Goal: Information Seeking & Learning: Learn about a topic

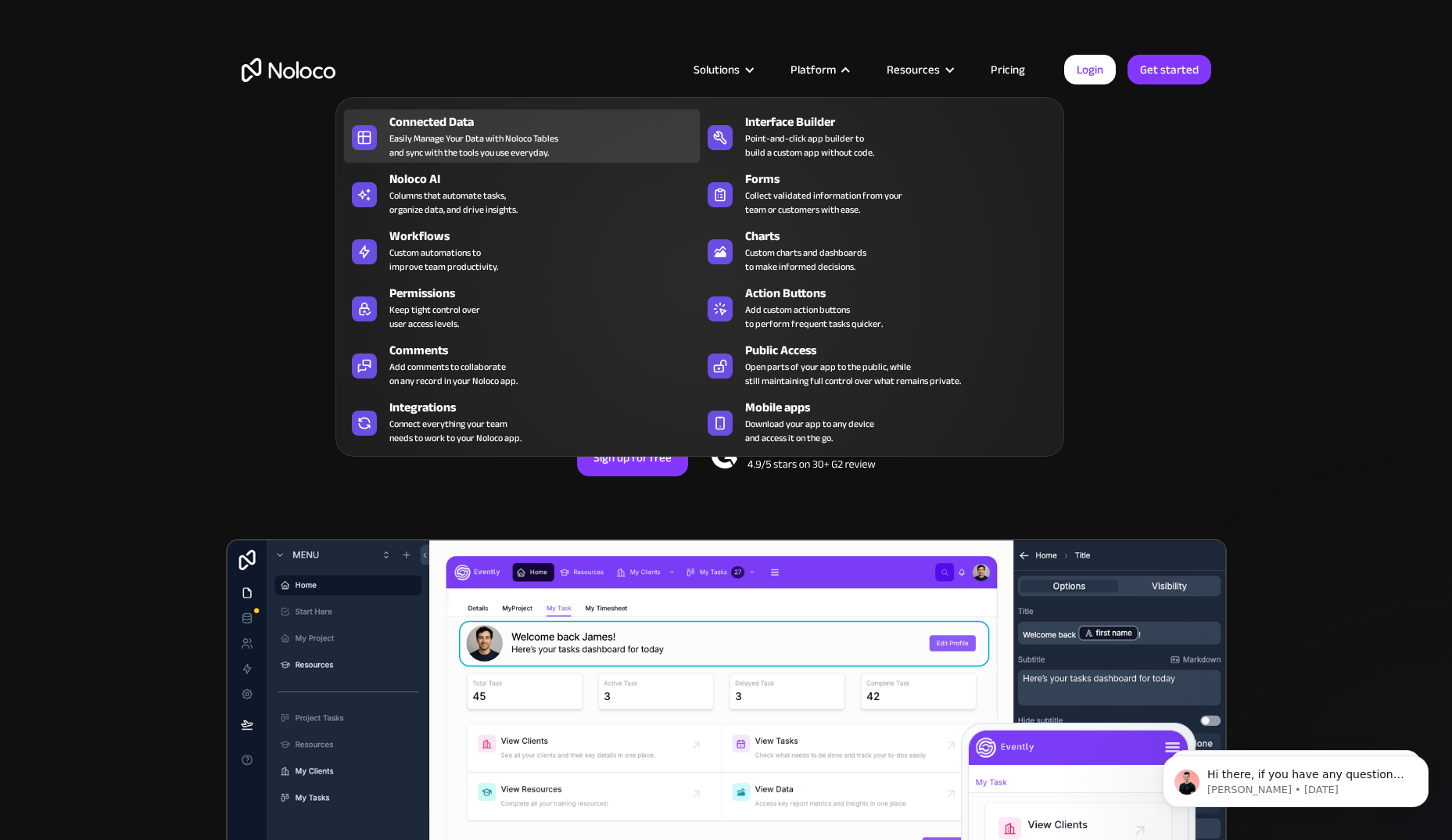
click at [456, 144] on div "Easily Manage Your Data with Noloco Tables and sync with the tools you use ever…" at bounding box center [473, 146] width 169 height 29
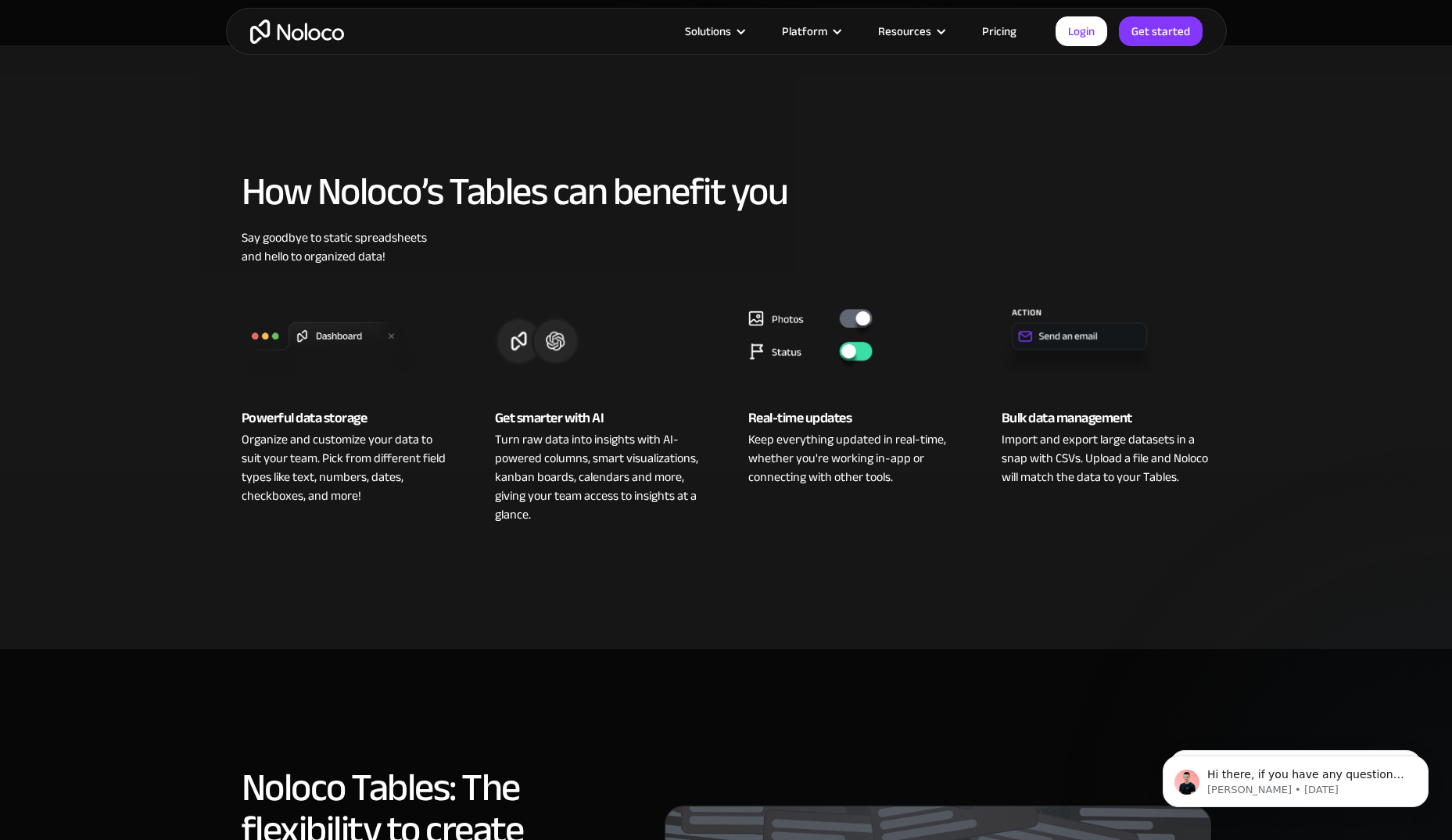
click at [1002, 35] on link "Pricing" at bounding box center [999, 32] width 74 height 21
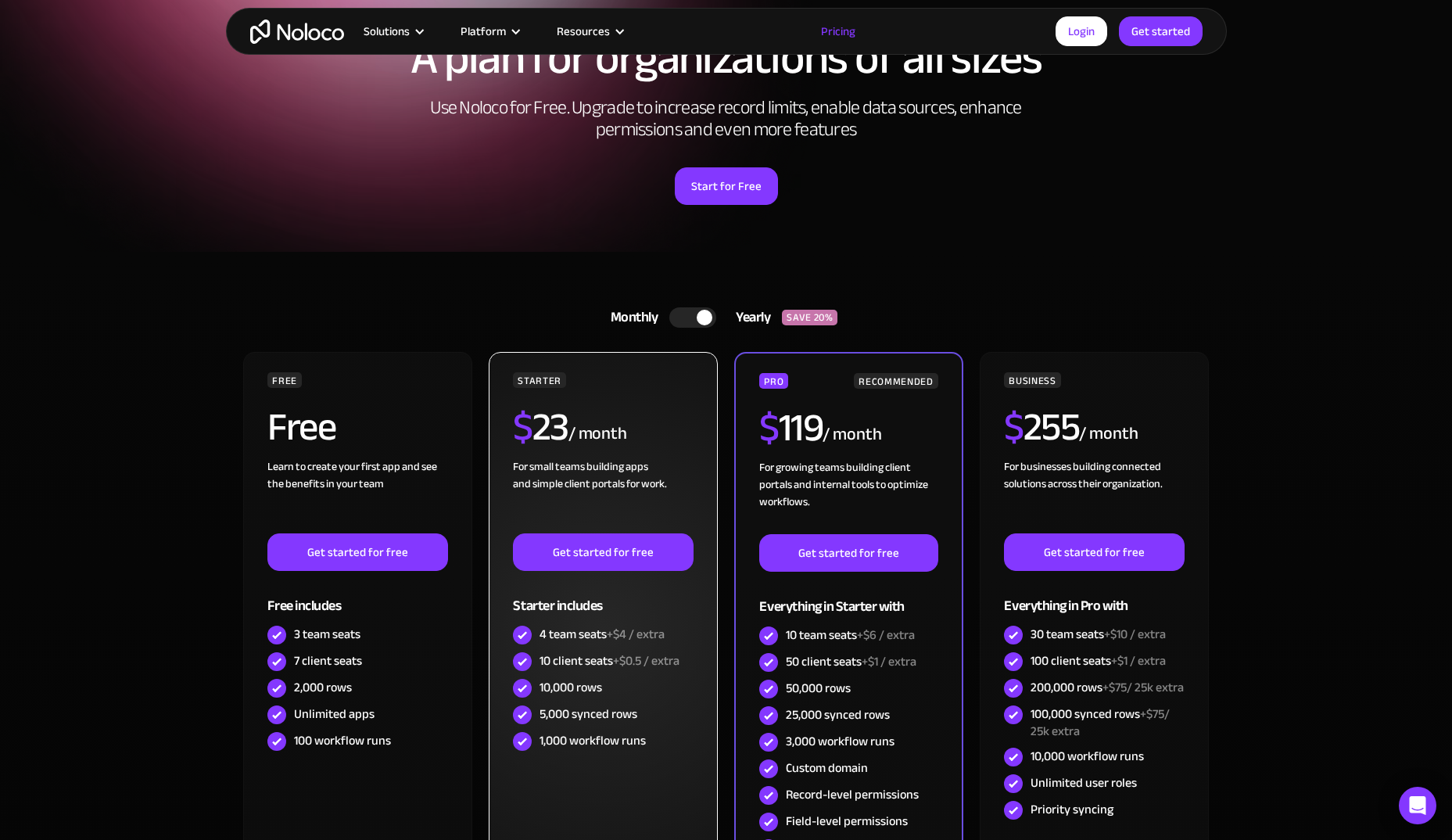
scroll to position [131, 0]
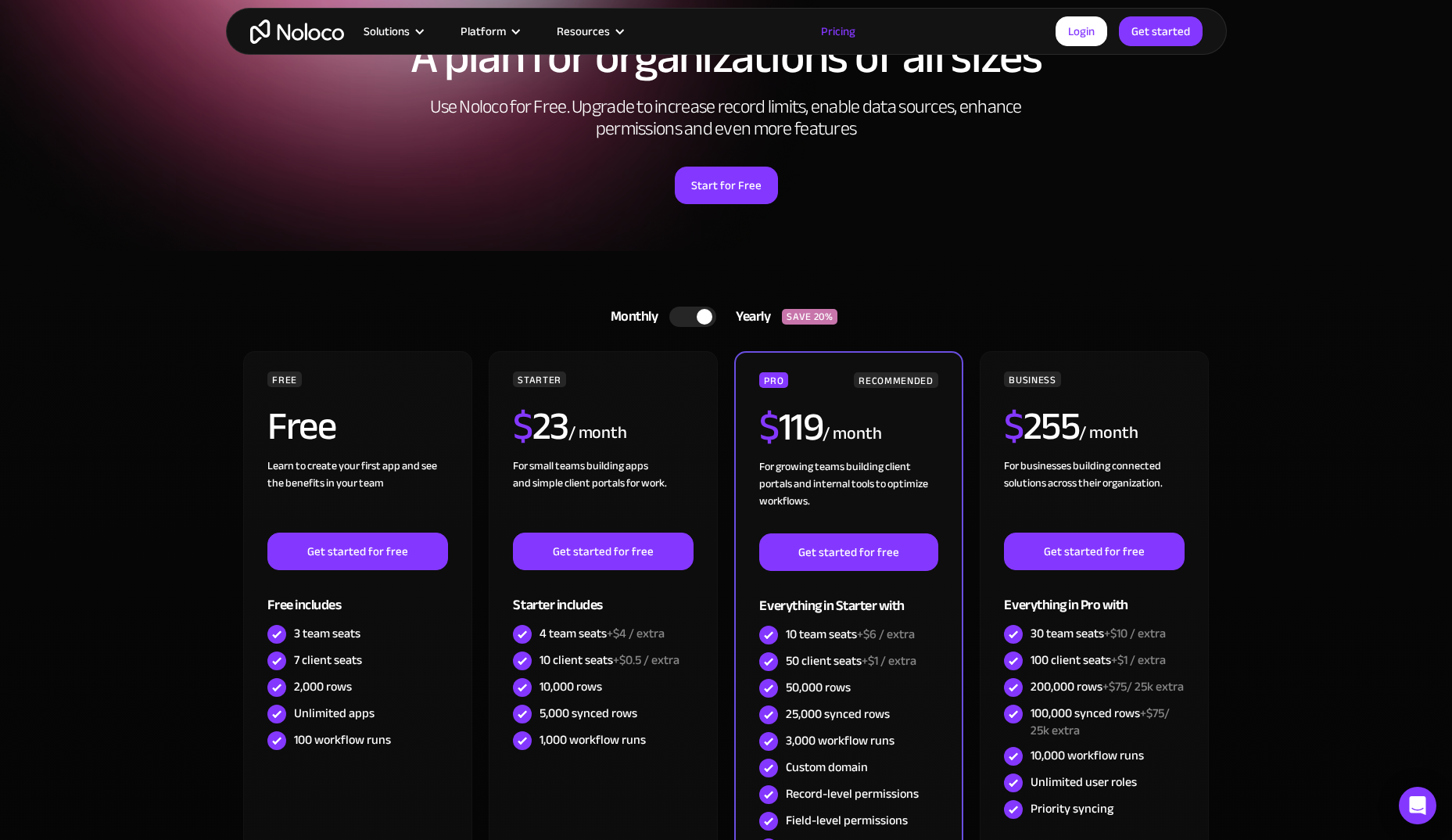
click at [690, 320] on div at bounding box center [692, 317] width 47 height 21
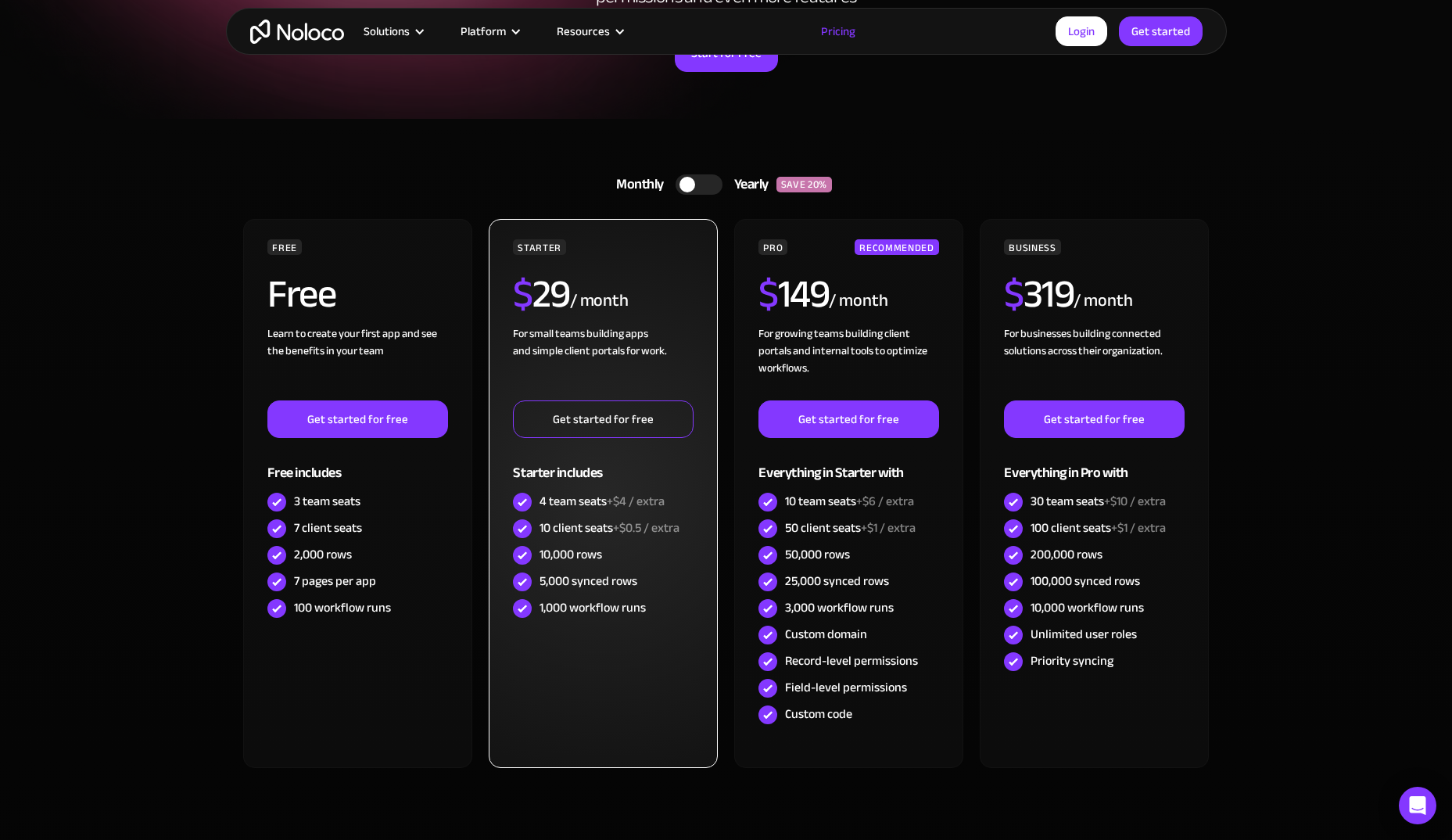
scroll to position [391, 0]
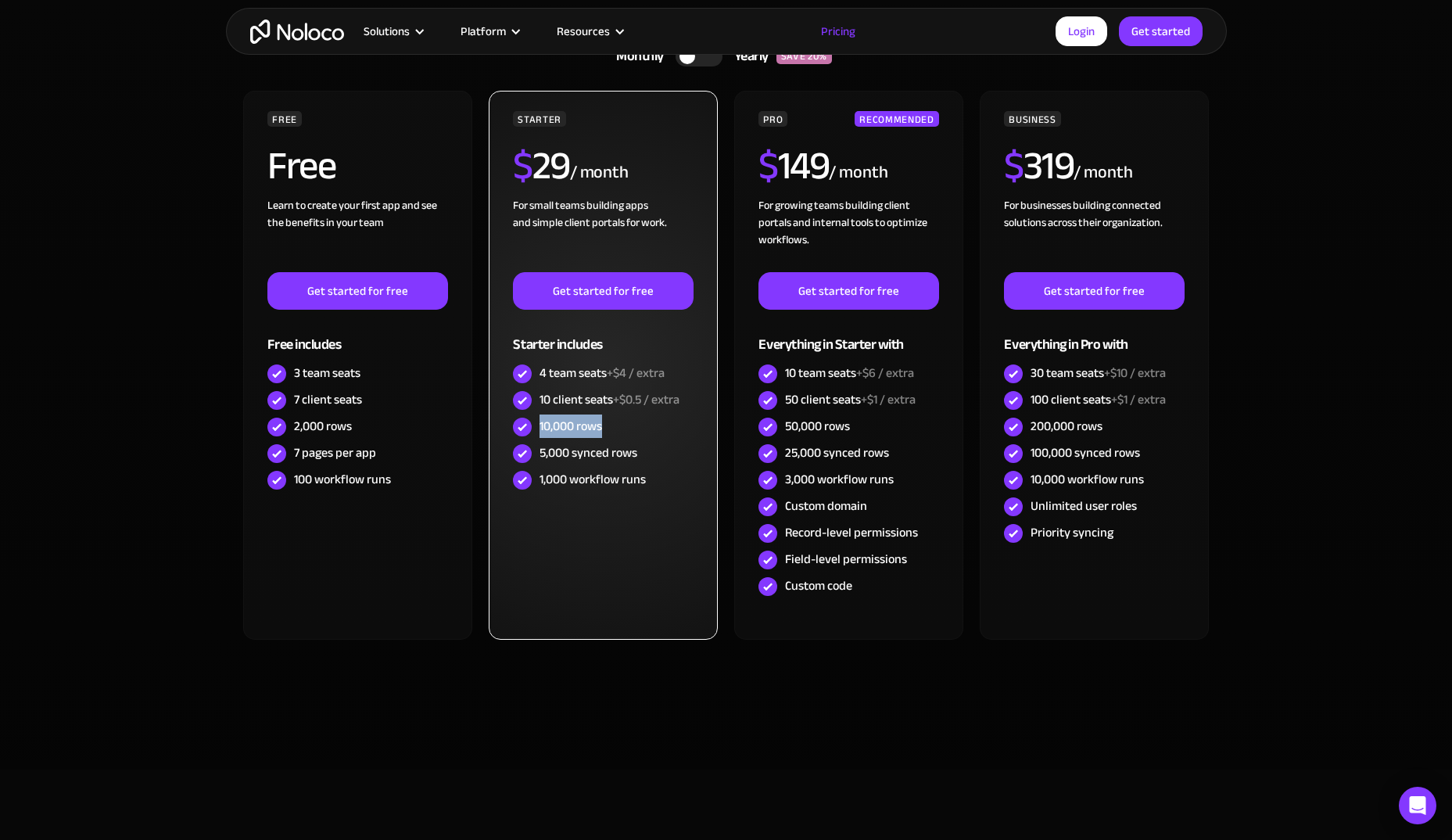
drag, startPoint x: 535, startPoint y: 431, endPoint x: 608, endPoint y: 425, distance: 73.2
click at [608, 425] on div "10,000 rows" at bounding box center [602, 427] width 180 height 27
